Goal: Check status: Check status

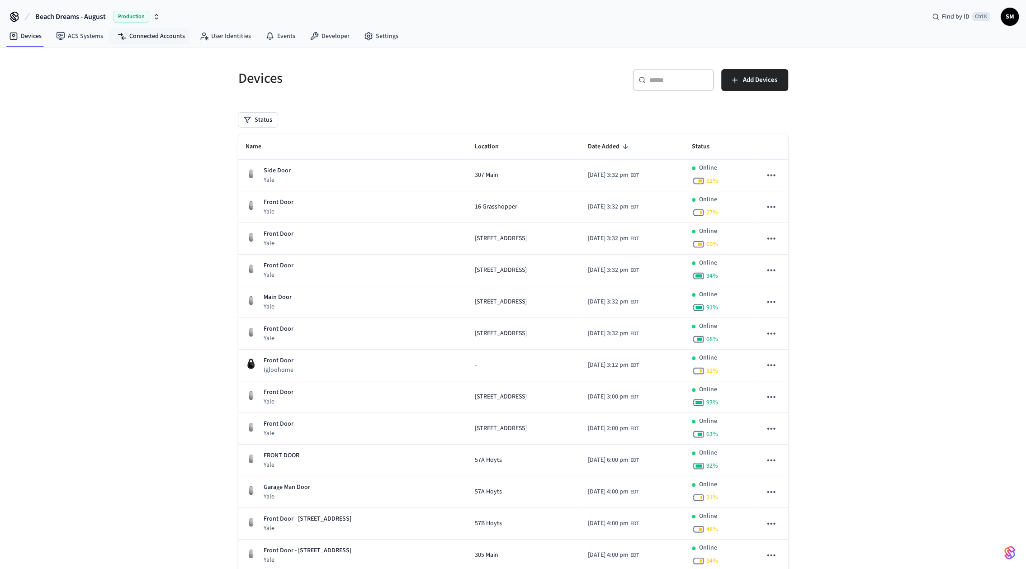
click at [157, 46] on nav "Devices ACS Systems Connected Accounts User Identities Events Developer Settings" at bounding box center [204, 36] width 404 height 21
click at [151, 37] on link "Connected Accounts" at bounding box center [151, 36] width 82 height 16
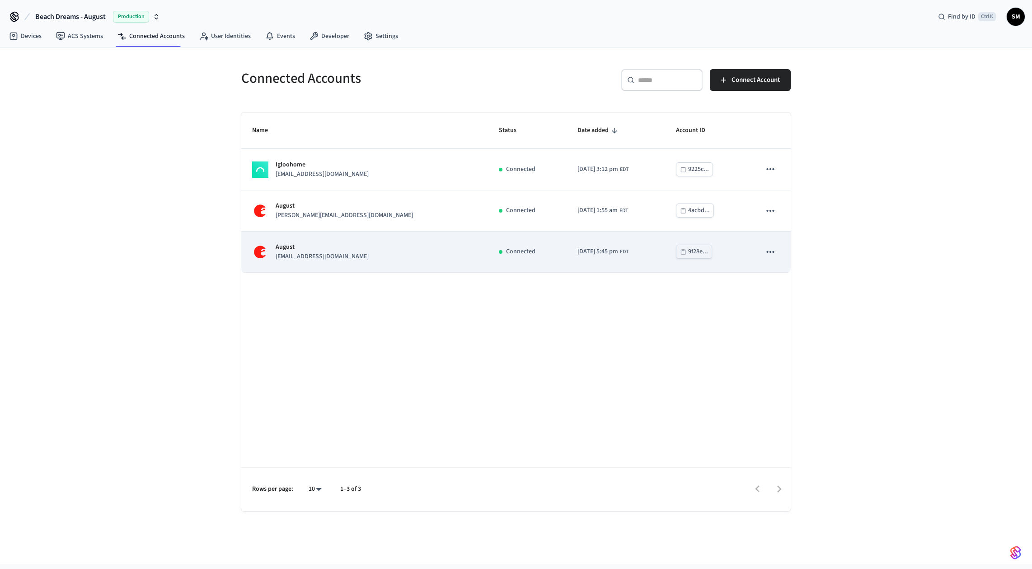
click at [323, 265] on td "August [EMAIL_ADDRESS][DOMAIN_NAME]" at bounding box center [364, 251] width 247 height 41
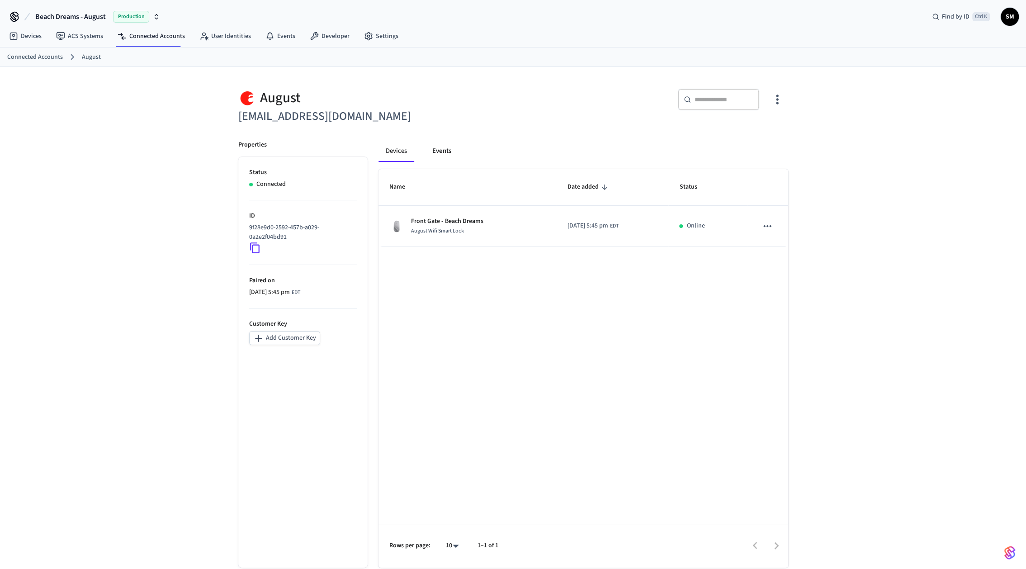
click at [446, 151] on button "Events" at bounding box center [441, 151] width 33 height 22
click at [390, 151] on button "Devices" at bounding box center [396, 151] width 37 height 22
click at [28, 55] on link "Connected Accounts" at bounding box center [35, 56] width 56 height 9
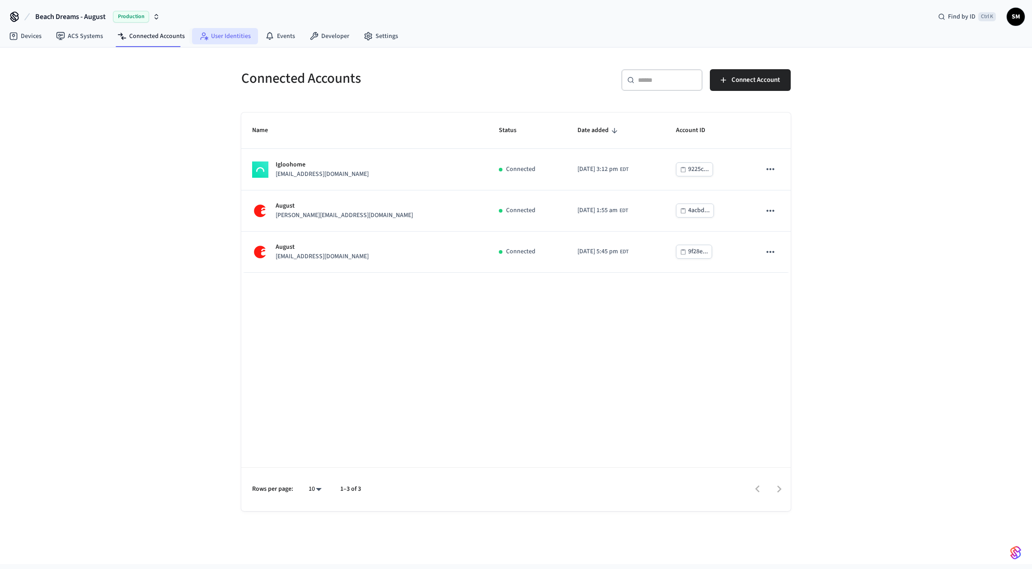
click at [231, 31] on link "User Identities" at bounding box center [225, 36] width 66 height 16
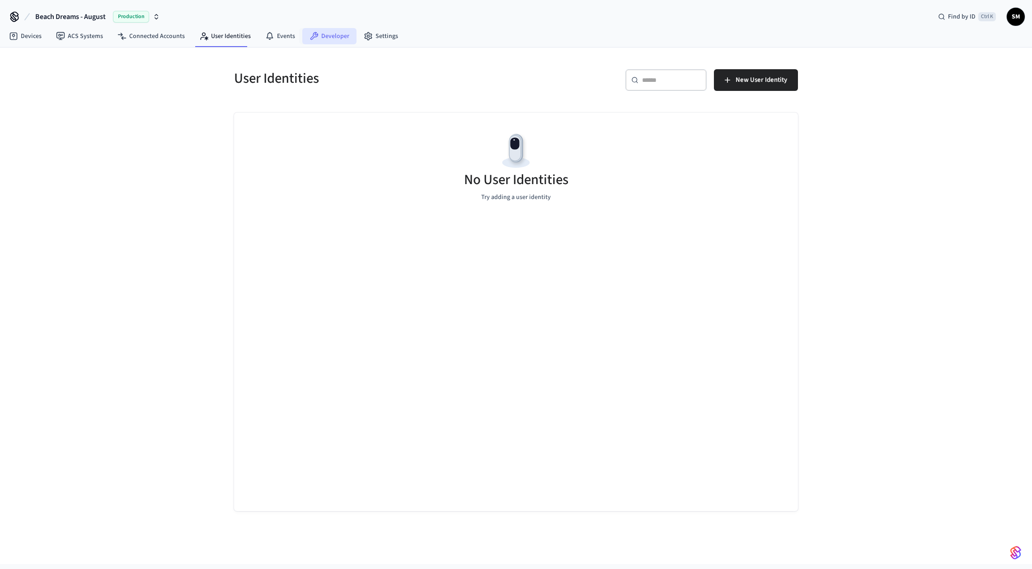
click at [334, 39] on link "Developer" at bounding box center [329, 36] width 54 height 16
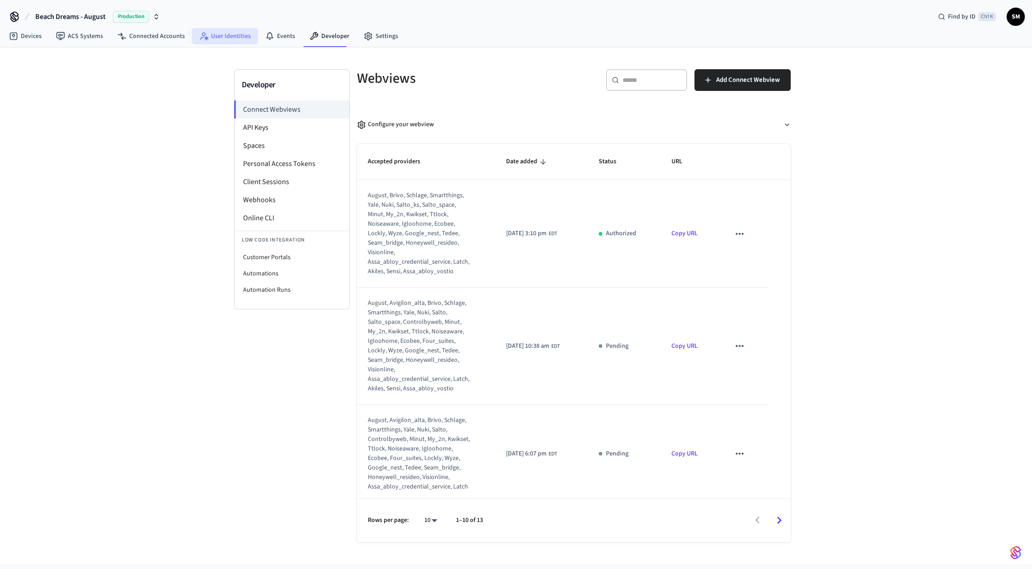
click at [231, 40] on link "User Identities" at bounding box center [225, 36] width 66 height 16
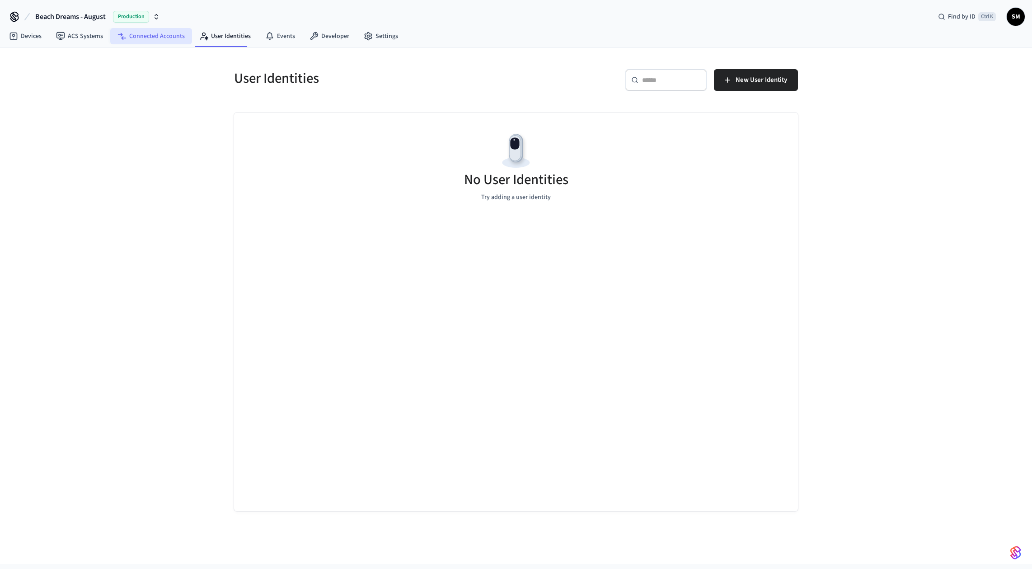
click at [160, 37] on link "Connected Accounts" at bounding box center [151, 36] width 82 height 16
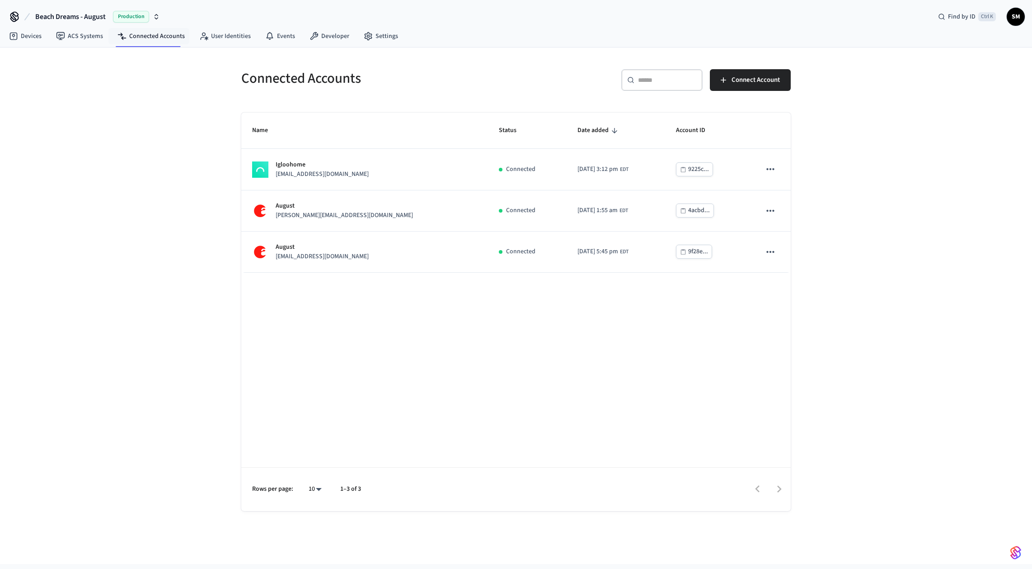
click at [1007, 18] on span "SM" at bounding box center [1016, 17] width 18 height 18
click at [670, 44] on div "Devices ACS Systems Connected Accounts User Identities Events Developer Settings" at bounding box center [516, 36] width 1032 height 21
click at [24, 39] on link "Devices" at bounding box center [25, 36] width 47 height 16
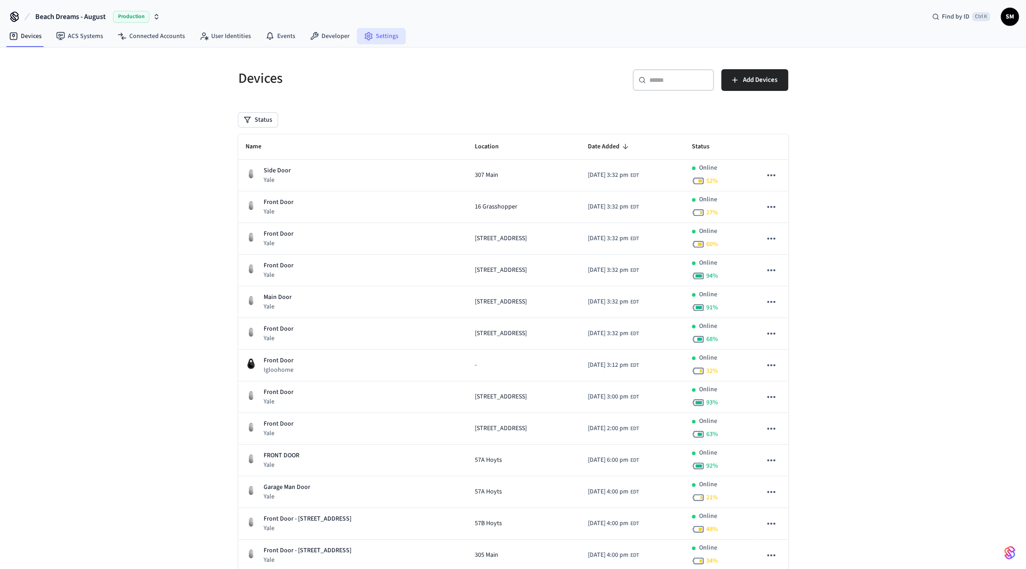
click at [396, 33] on link "Settings" at bounding box center [381, 36] width 49 height 16
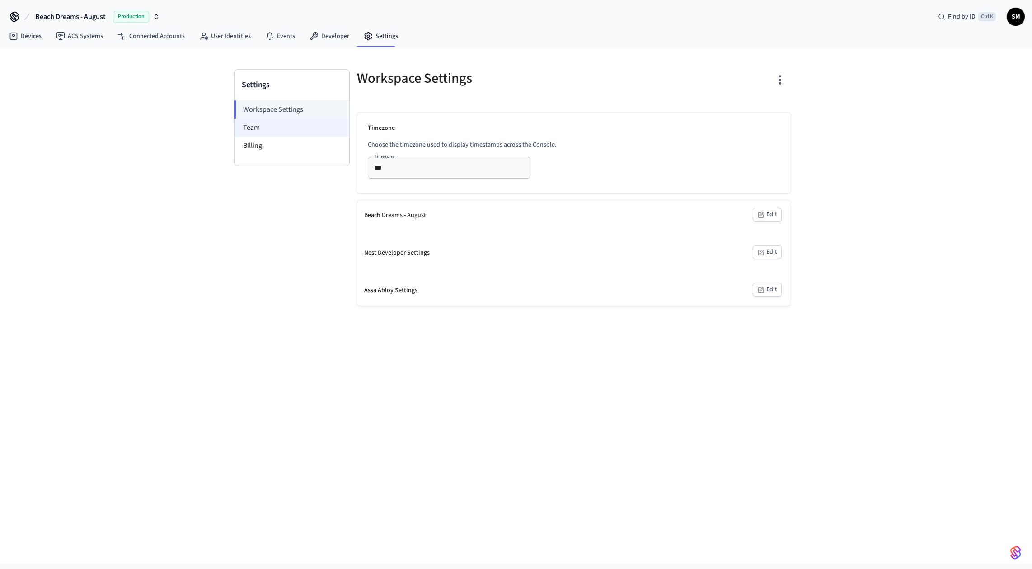
click at [258, 130] on li "Team" at bounding box center [292, 127] width 115 height 18
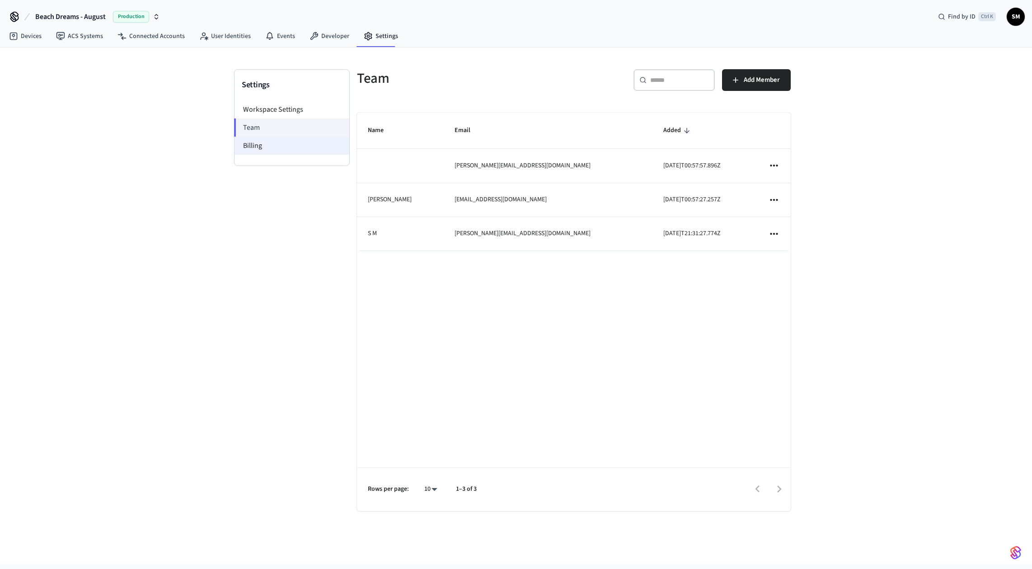
click at [255, 143] on li "Billing" at bounding box center [292, 146] width 115 height 18
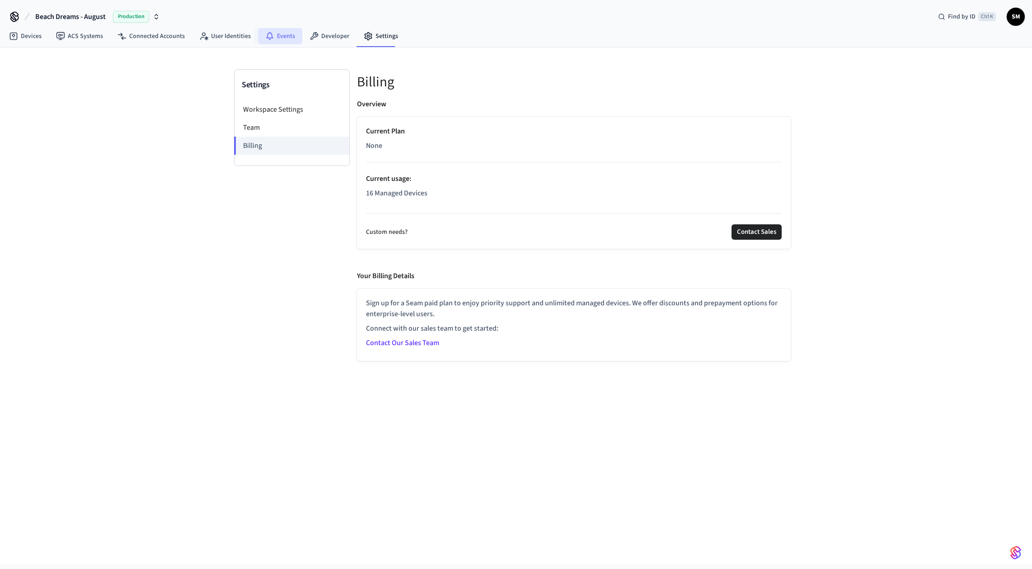
click at [280, 29] on link "Events" at bounding box center [280, 36] width 44 height 16
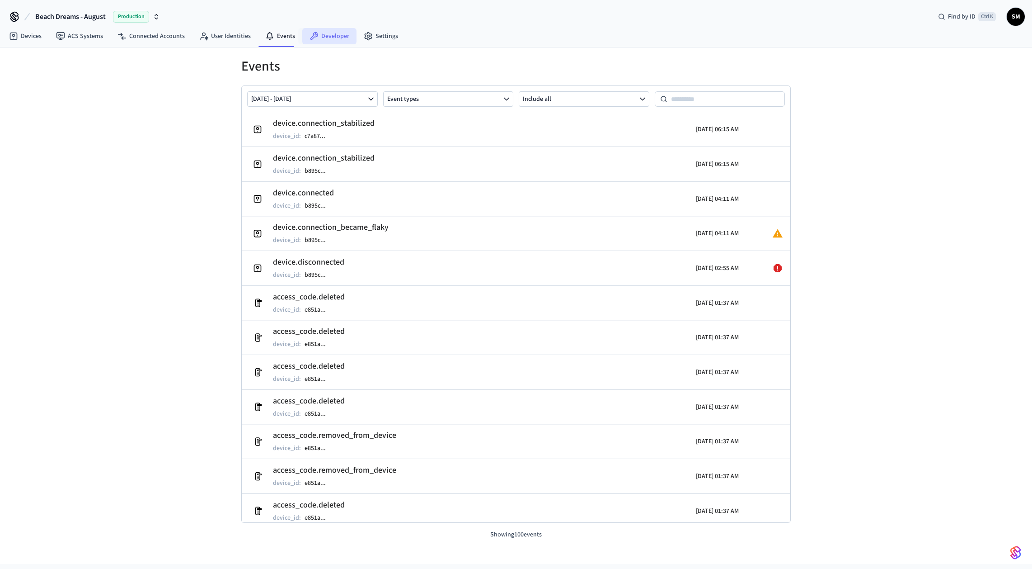
click at [316, 36] on link "Developer" at bounding box center [329, 36] width 54 height 16
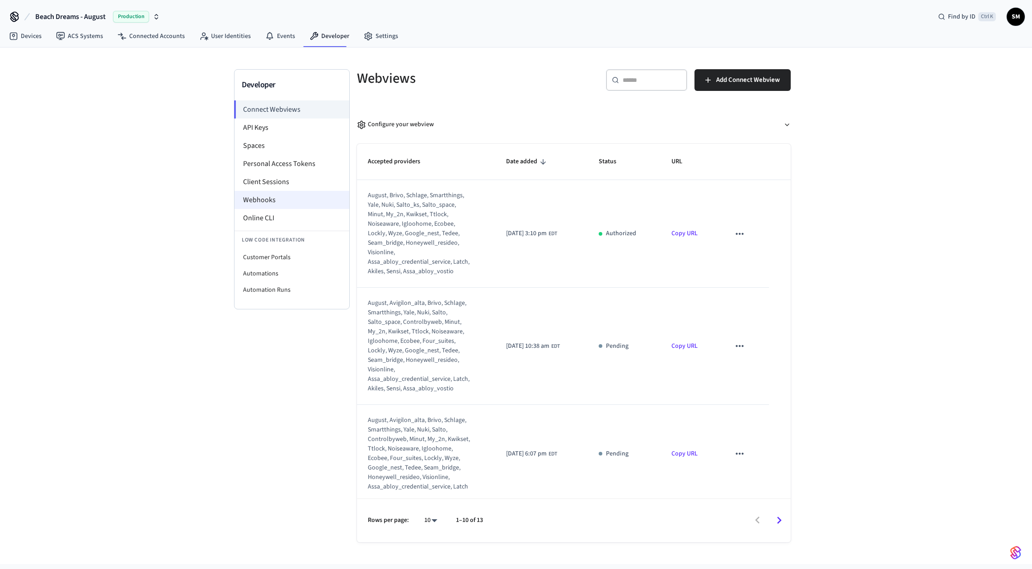
click at [266, 197] on li "Webhooks" at bounding box center [292, 200] width 115 height 18
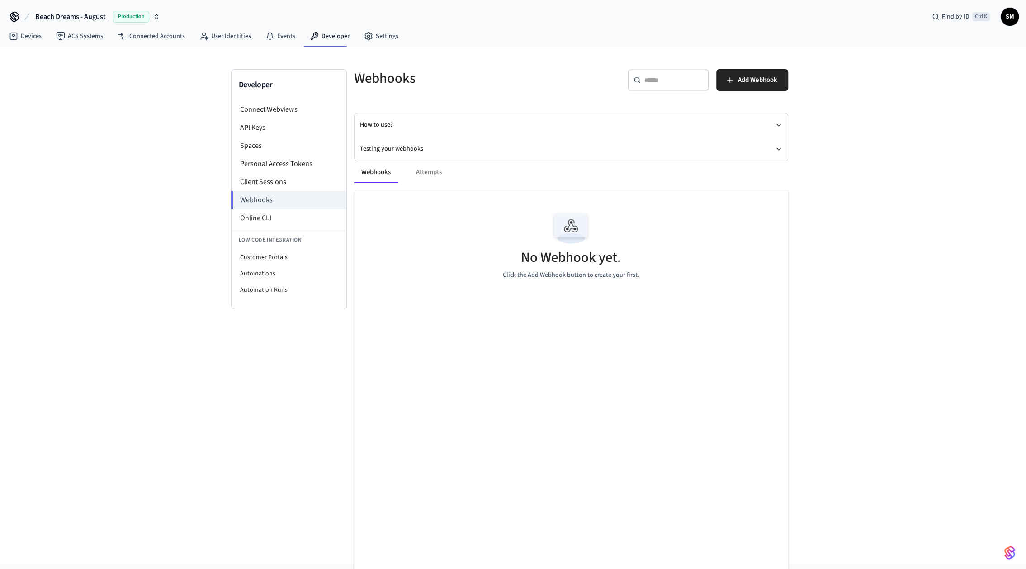
click at [432, 169] on div "Webhooks Attempts" at bounding box center [571, 172] width 434 height 22
click at [258, 130] on li "API Keys" at bounding box center [288, 127] width 115 height 18
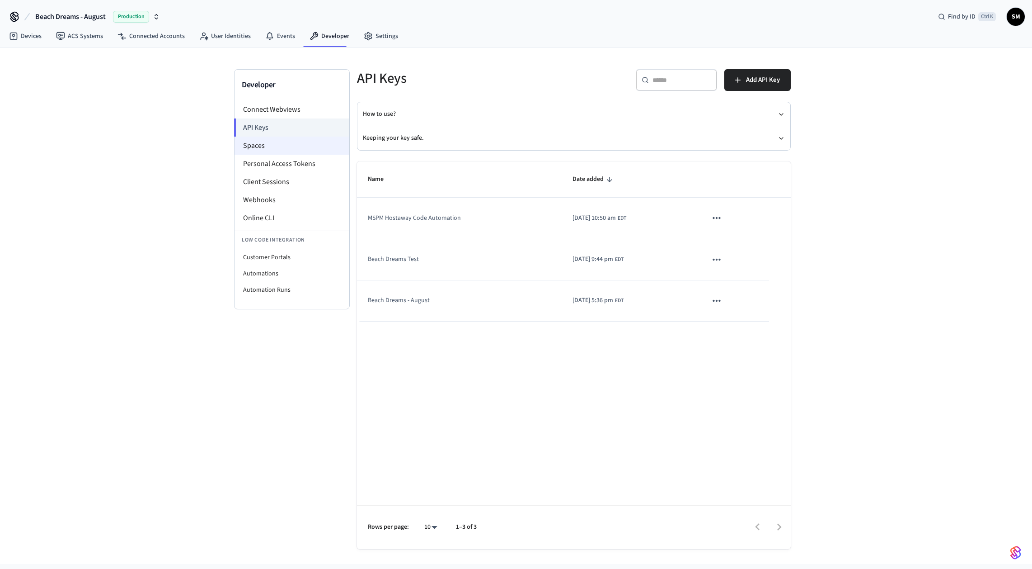
click at [254, 146] on li "Spaces" at bounding box center [292, 146] width 115 height 18
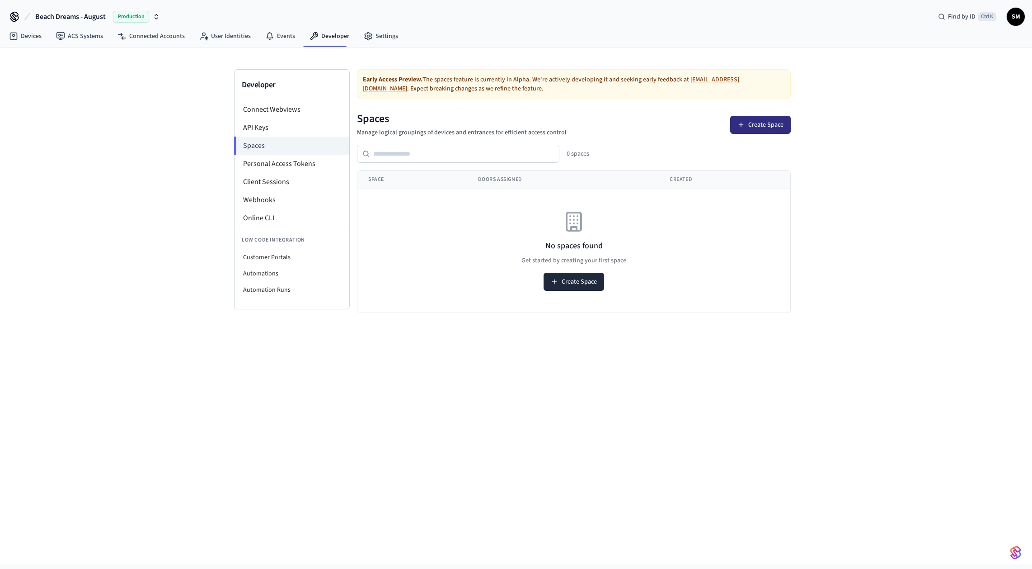
click at [773, 123] on button "Create Space" at bounding box center [760, 125] width 61 height 18
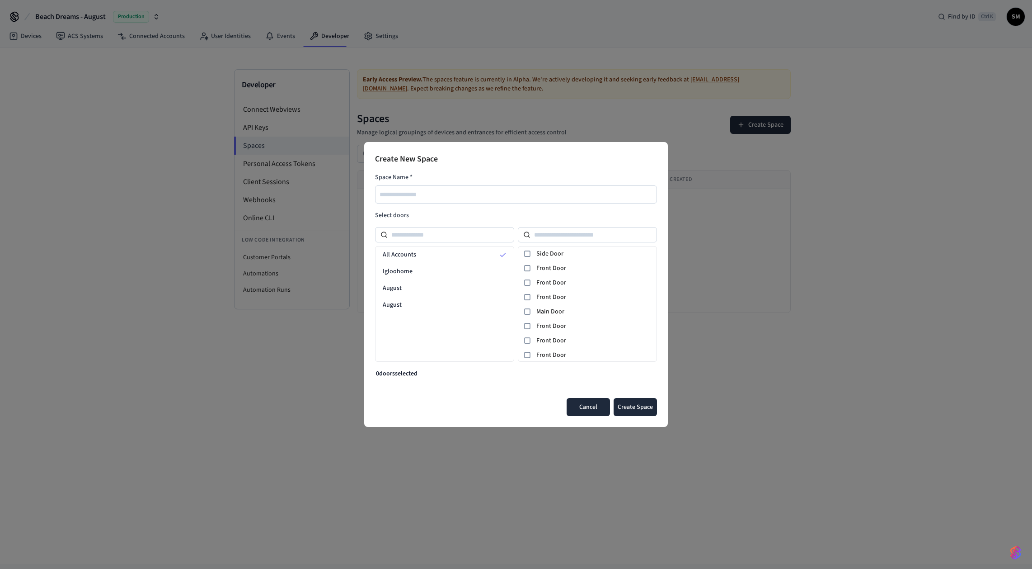
click at [578, 407] on button "Cancel" at bounding box center [588, 407] width 43 height 18
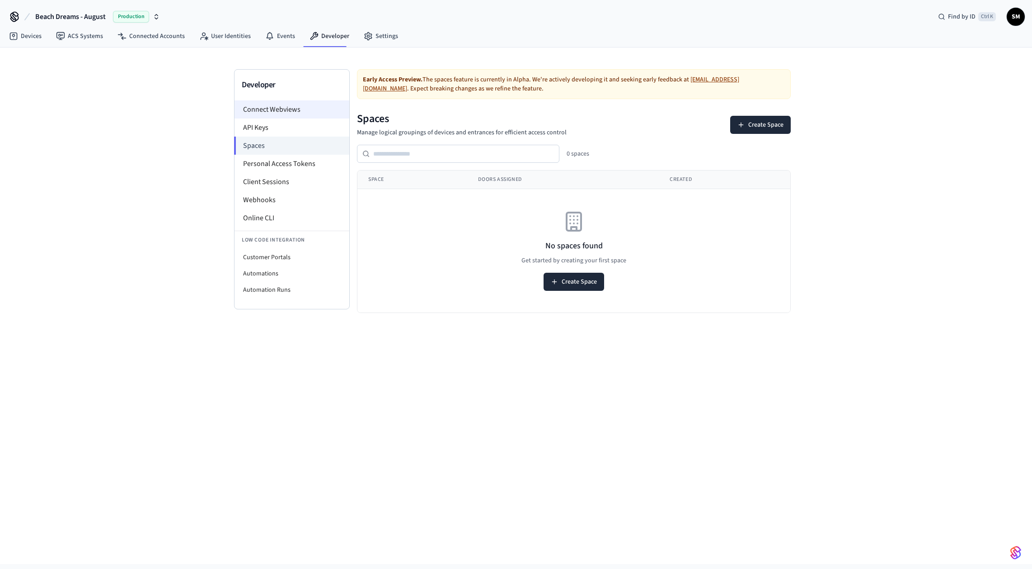
click at [271, 111] on li "Connect Webviews" at bounding box center [292, 109] width 115 height 18
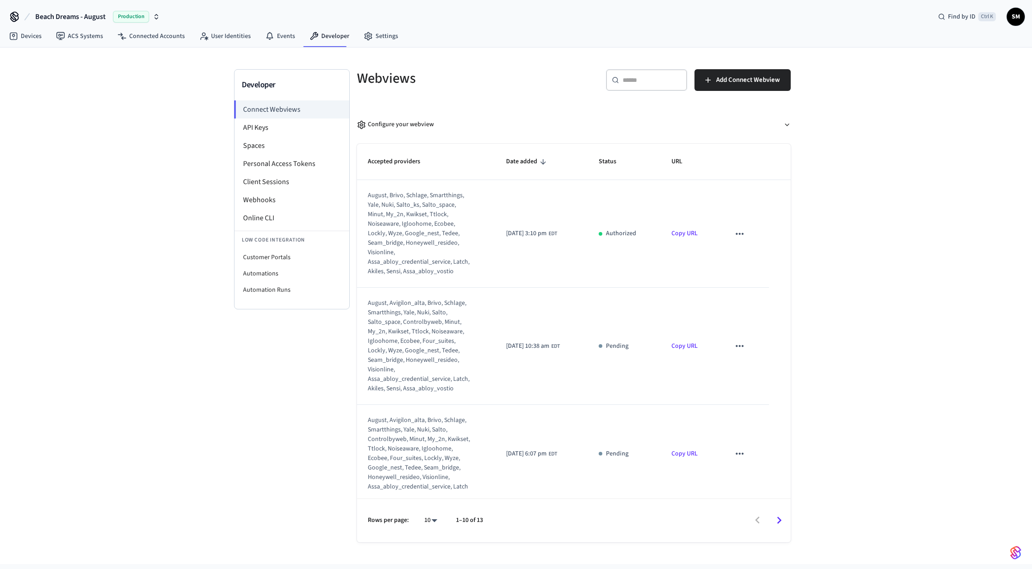
click at [743, 236] on button "sticky table" at bounding box center [739, 233] width 19 height 19
click at [826, 183] on div at bounding box center [516, 284] width 1032 height 569
click at [275, 41] on link "Events" at bounding box center [280, 36] width 44 height 16
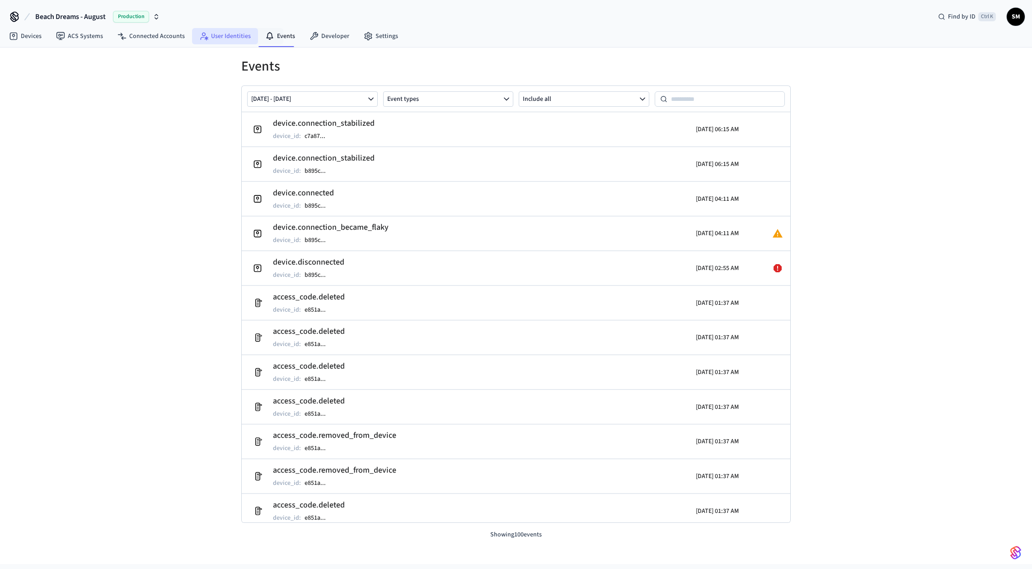
click at [226, 40] on link "User Identities" at bounding box center [225, 36] width 66 height 16
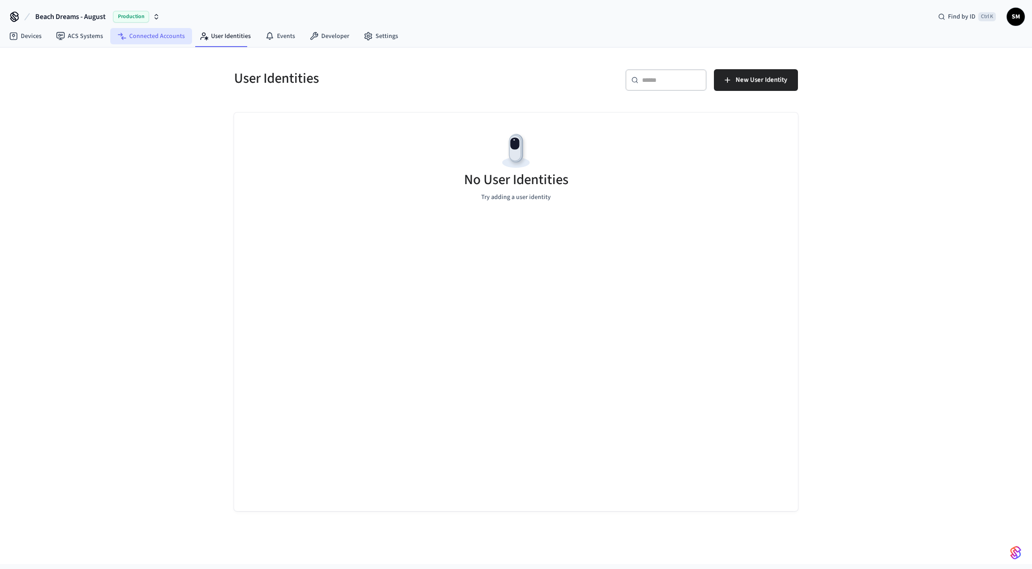
click at [162, 40] on link "Connected Accounts" at bounding box center [151, 36] width 82 height 16
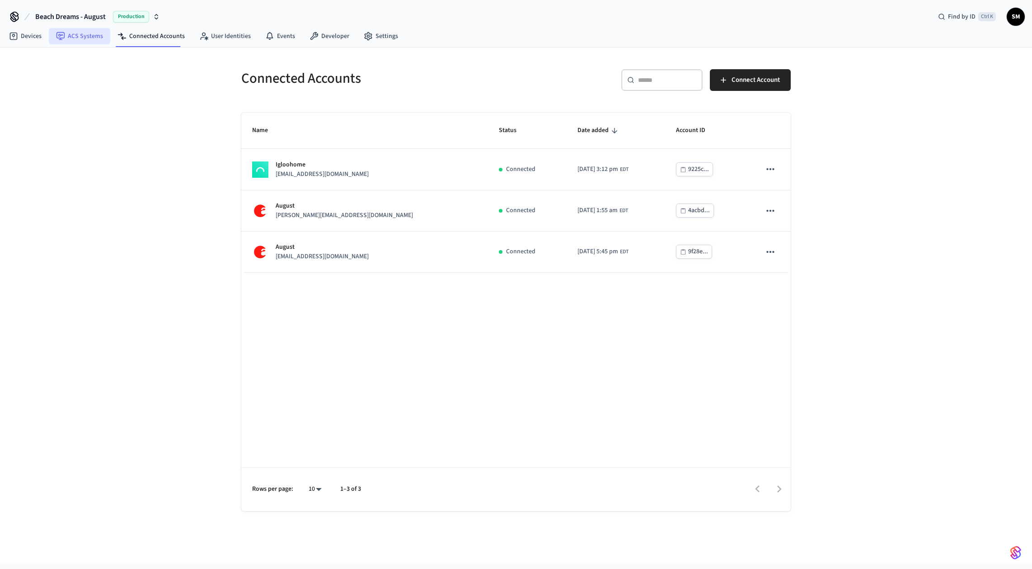
click at [87, 40] on link "ACS Systems" at bounding box center [79, 36] width 61 height 16
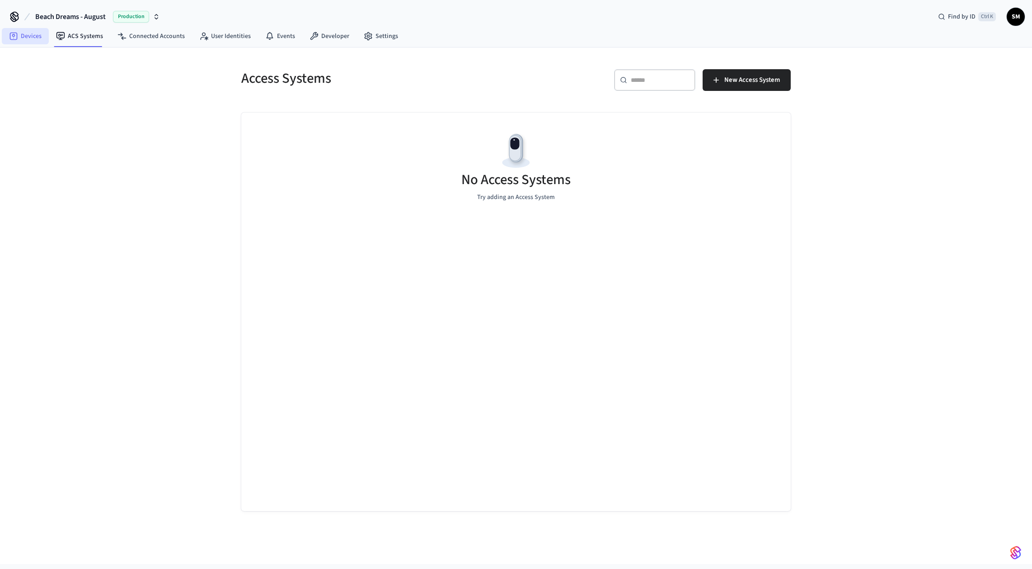
click at [11, 34] on icon at bounding box center [13, 36] width 9 height 9
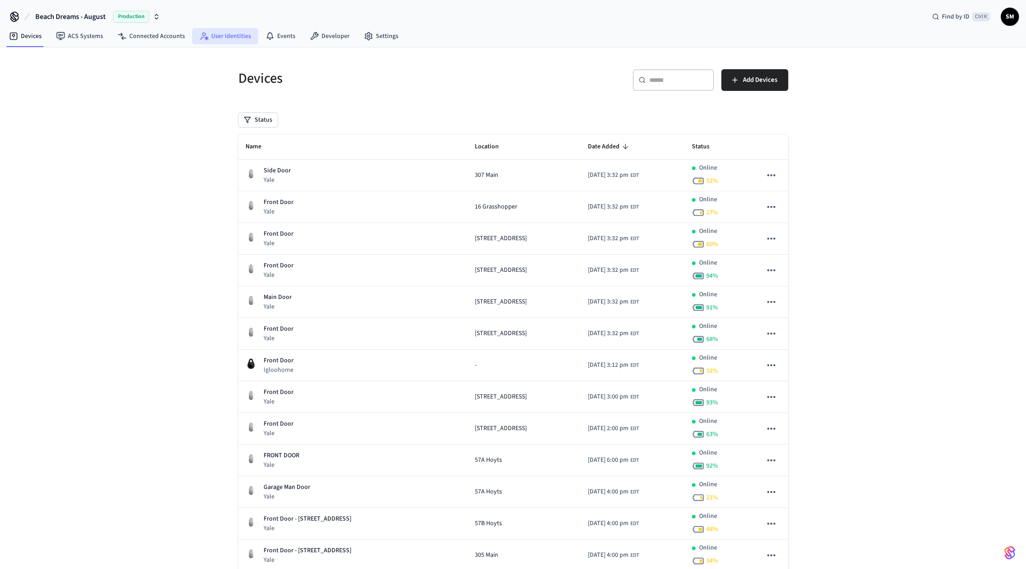
click at [216, 32] on link "User Identities" at bounding box center [225, 36] width 66 height 16
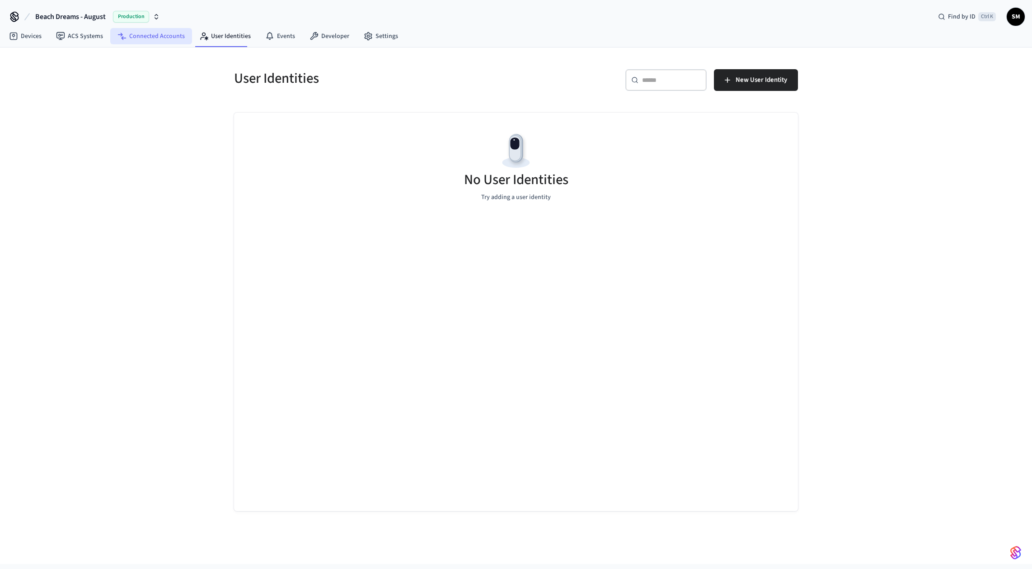
click at [146, 38] on link "Connected Accounts" at bounding box center [151, 36] width 82 height 16
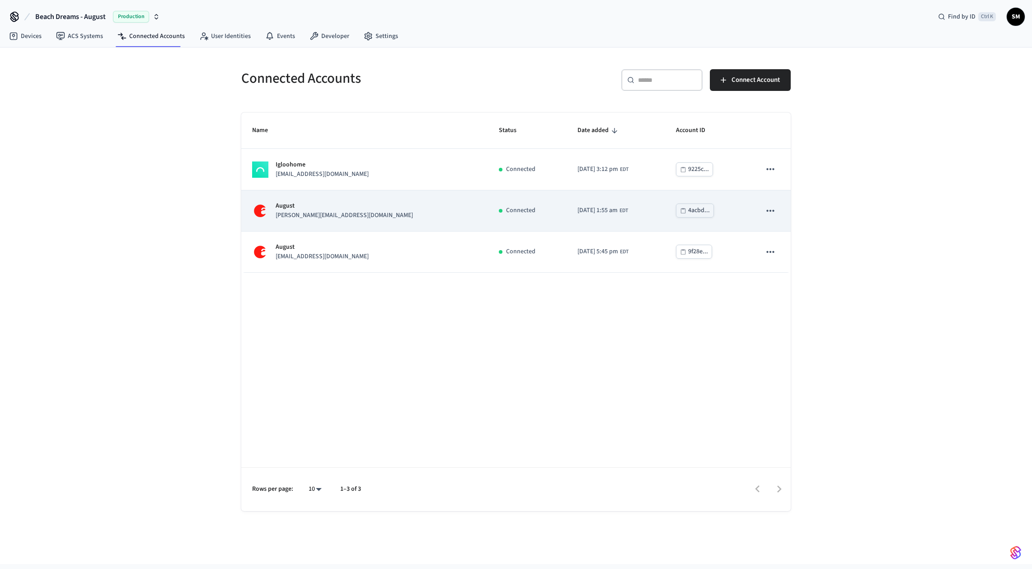
click at [688, 210] on div "4acbd..." at bounding box center [699, 210] width 22 height 11
click at [274, 207] on div "[PERSON_NAME] [PERSON_NAME][EMAIL_ADDRESS][DOMAIN_NAME]" at bounding box center [364, 210] width 225 height 19
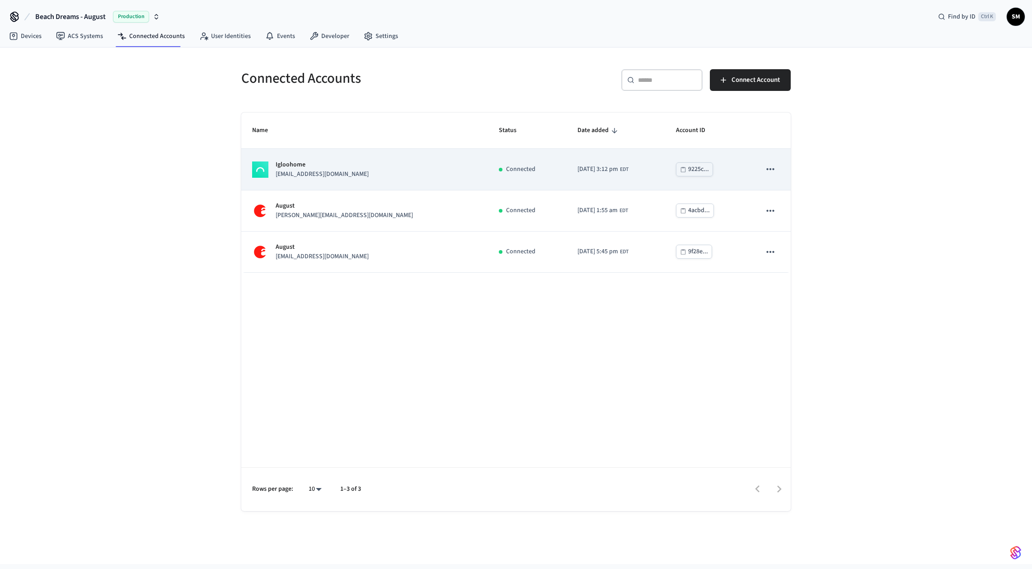
click at [688, 168] on div "9225c..." at bounding box center [698, 169] width 21 height 11
